Goal: Information Seeking & Learning: Compare options

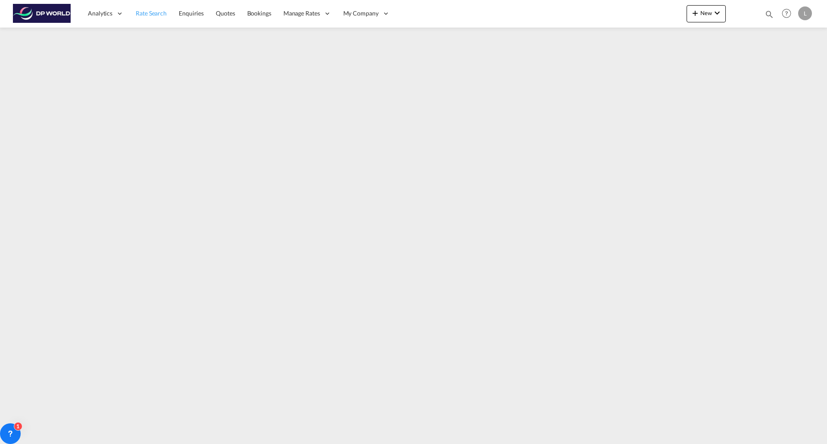
click at [153, 9] on link "Rate Search" at bounding box center [151, 14] width 43 height 28
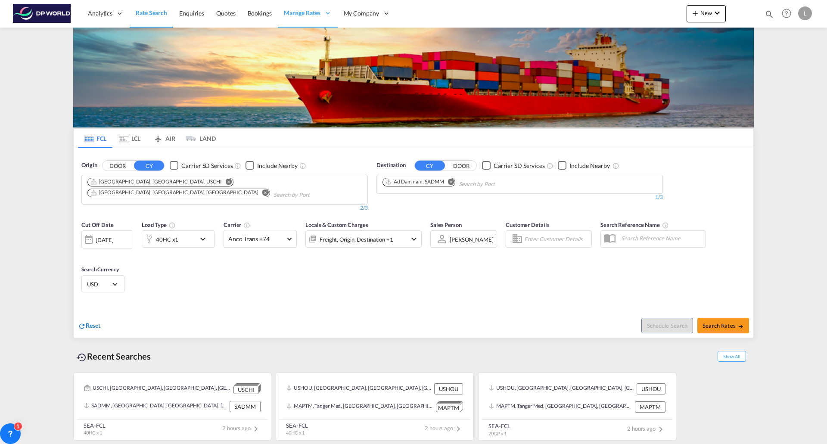
click at [93, 322] on span "Reset" at bounding box center [93, 325] width 15 height 7
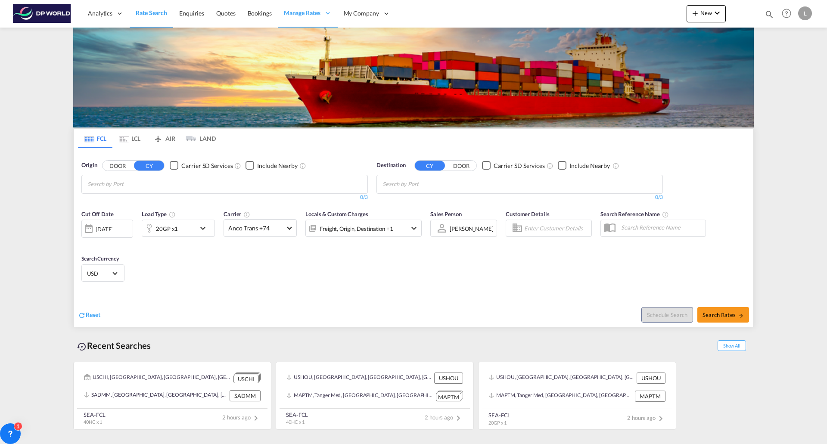
click at [155, 188] on input "Chips input." at bounding box center [128, 184] width 82 height 14
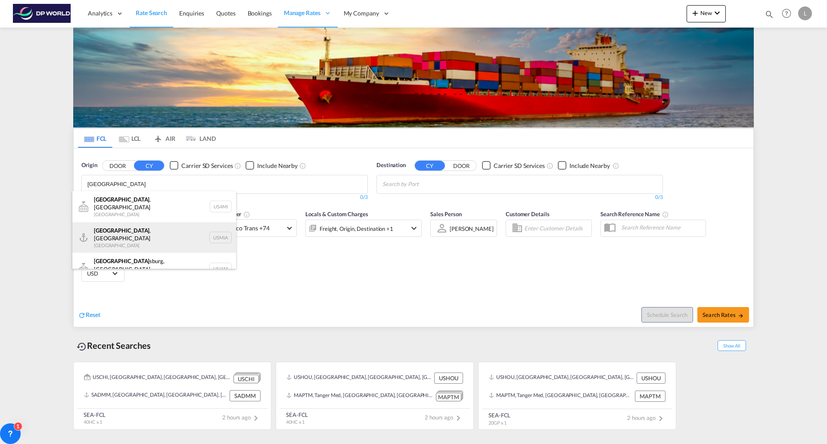
type input "[GEOGRAPHIC_DATA]"
click at [118, 233] on div "[GEOGRAPHIC_DATA] , [GEOGRAPHIC_DATA] [GEOGRAPHIC_DATA] USMIA" at bounding box center [154, 237] width 164 height 31
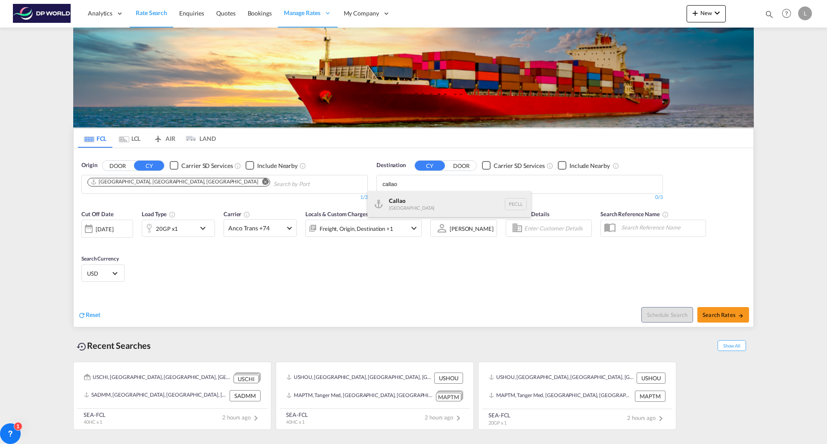
type input "callao"
click at [386, 200] on div "Callao [GEOGRAPHIC_DATA] PECLL" at bounding box center [449, 204] width 164 height 26
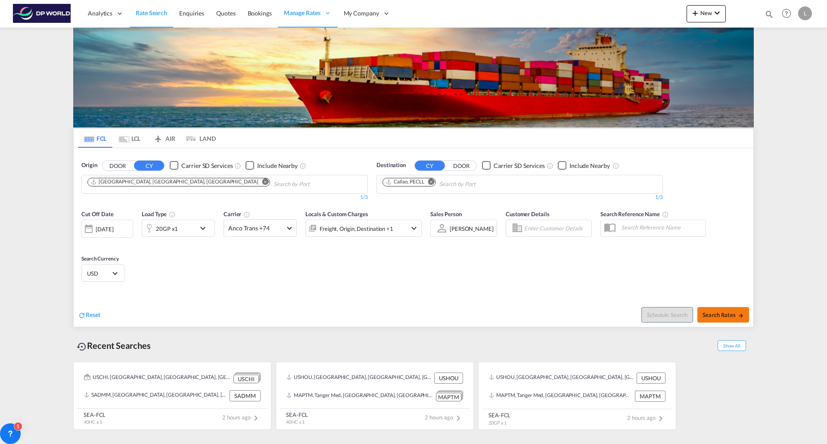
click at [717, 308] on button "Search Rates" at bounding box center [723, 315] width 52 height 16
type input "USMIA to PECLL / [DATE]"
